Goal: Information Seeking & Learning: Understand process/instructions

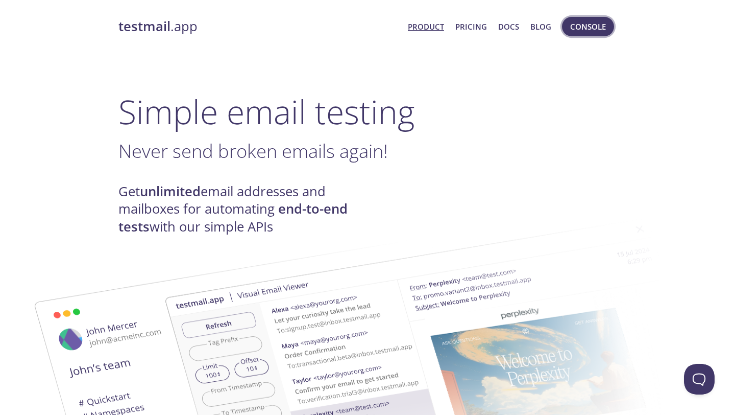
click at [585, 23] on span "Console" at bounding box center [588, 26] width 36 height 13
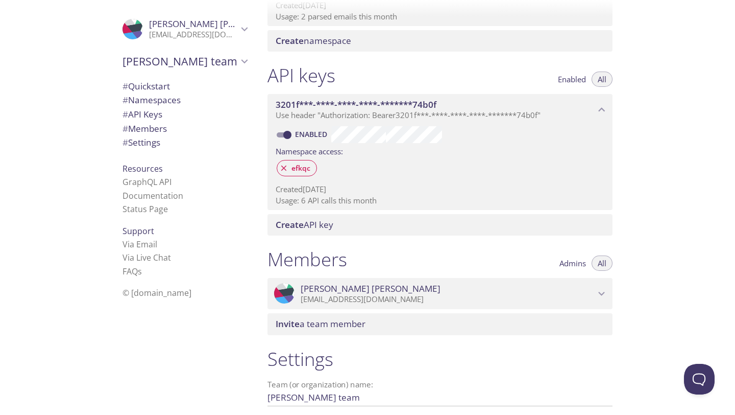
scroll to position [213, 0]
click at [564, 296] on p "[EMAIL_ADDRESS][DOMAIN_NAME]" at bounding box center [448, 298] width 295 height 10
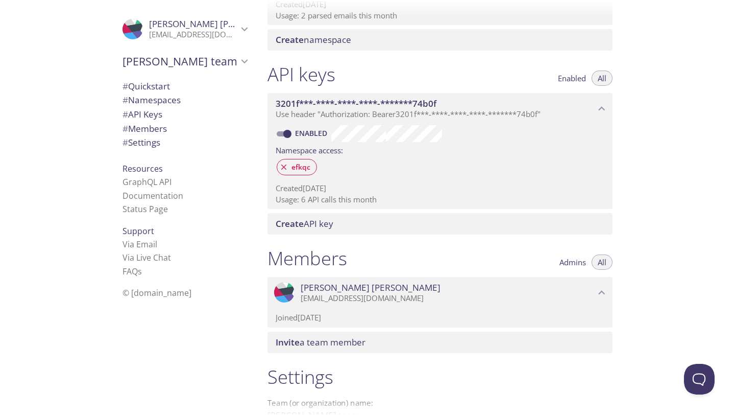
click at [330, 290] on span "[PERSON_NAME]" at bounding box center [371, 287] width 140 height 11
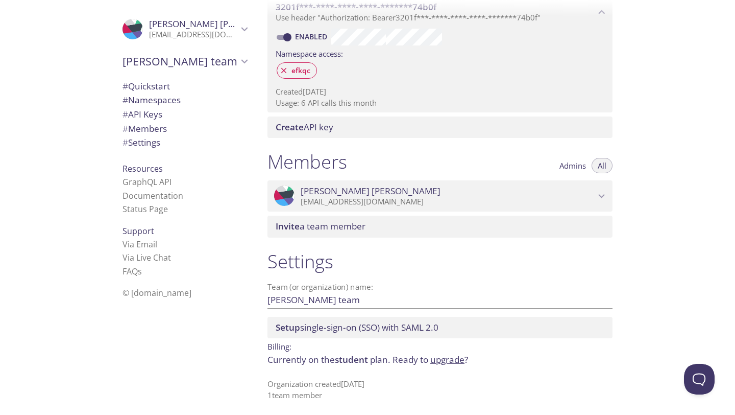
scroll to position [308, 0]
click at [156, 85] on span "# Quickstart" at bounding box center [146, 86] width 47 height 12
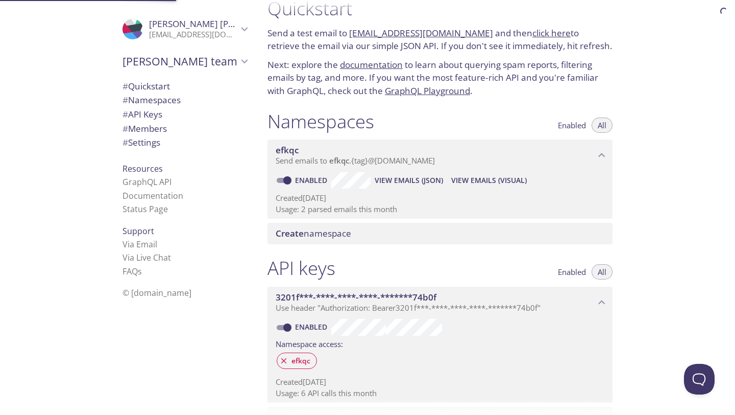
scroll to position [16, 0]
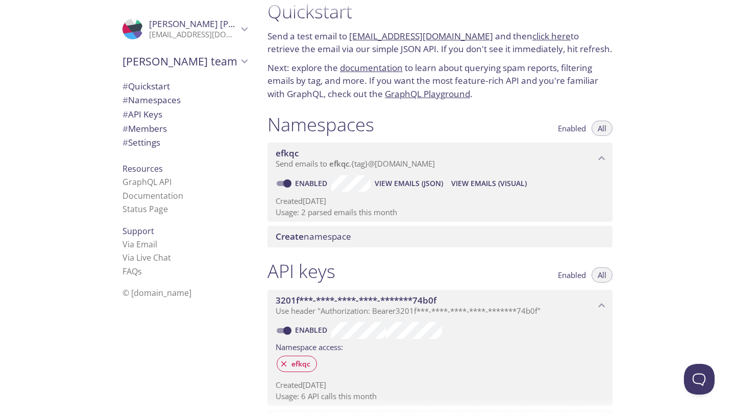
click at [443, 99] on link "GraphQL Playground" at bounding box center [427, 94] width 85 height 12
click at [161, 88] on span "# Quickstart" at bounding box center [146, 86] width 47 height 12
click at [544, 37] on link "click here" at bounding box center [552, 37] width 38 height 12
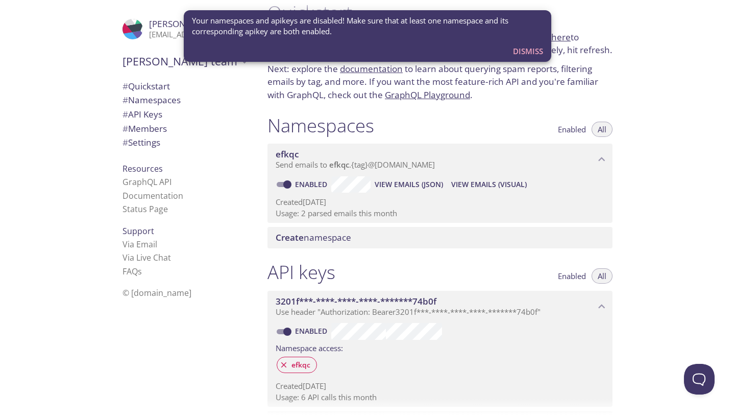
click at [529, 49] on span "Dismiss" at bounding box center [528, 50] width 30 height 13
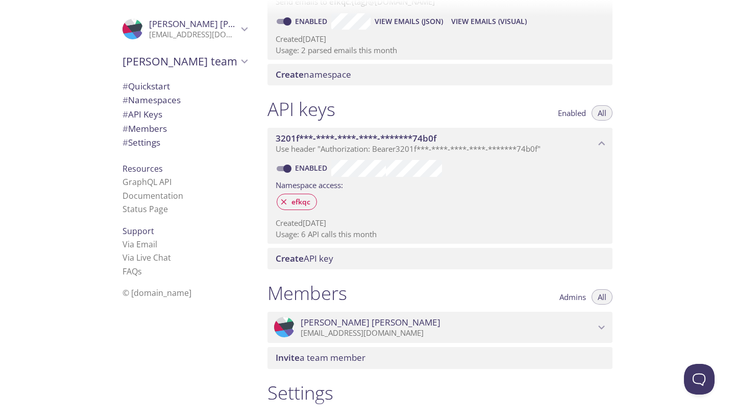
scroll to position [0, 0]
